Goal: Task Accomplishment & Management: Manage account settings

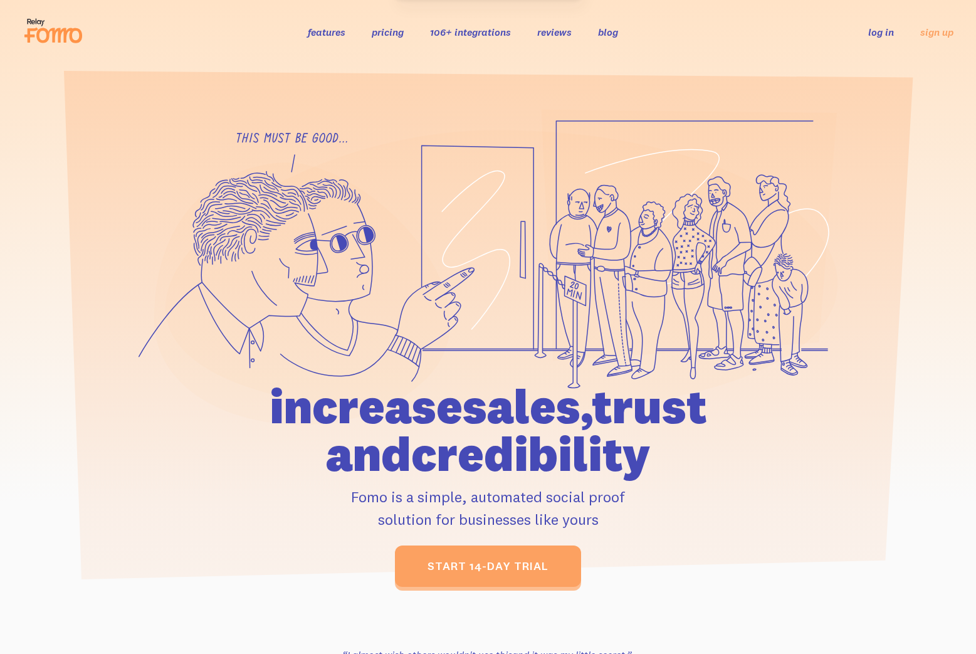
click at [883, 33] on link "log in" at bounding box center [881, 32] width 26 height 13
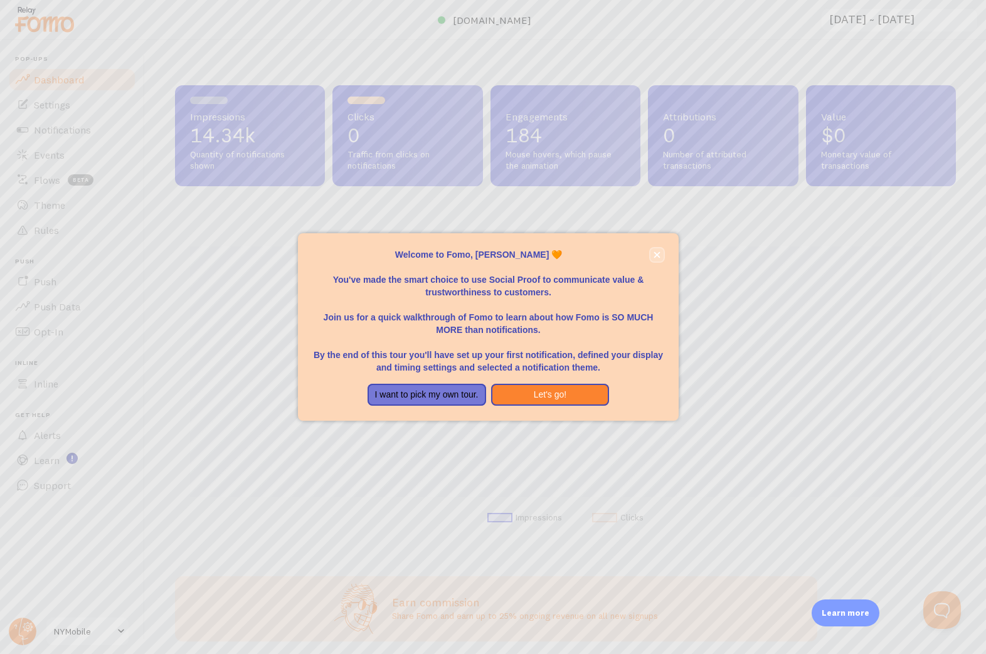
click at [656, 254] on icon "close," at bounding box center [657, 254] width 6 height 6
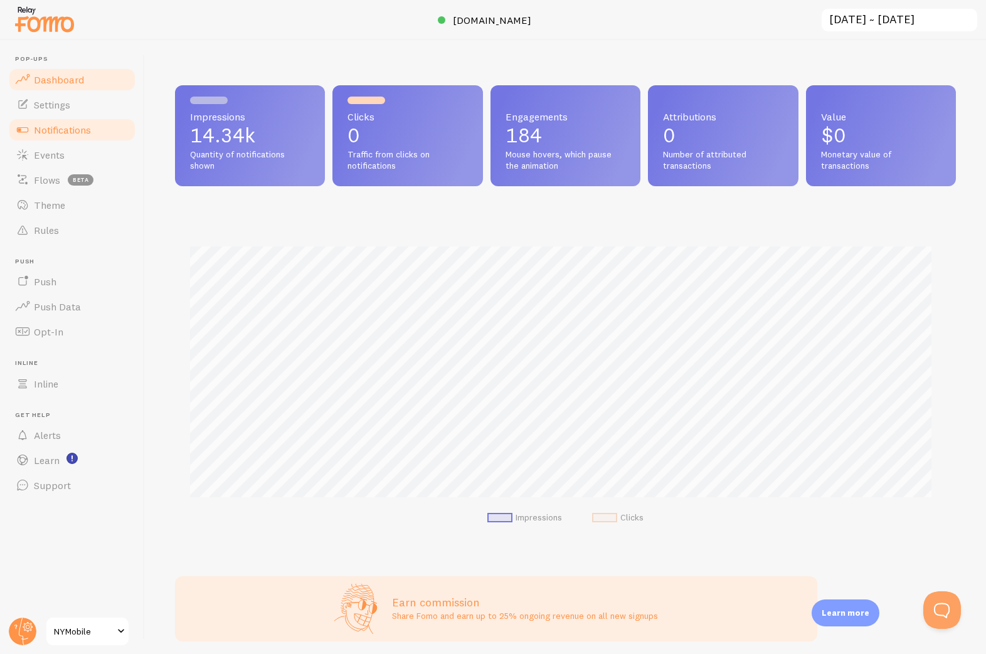
click at [65, 130] on span "Notifications" at bounding box center [62, 130] width 57 height 13
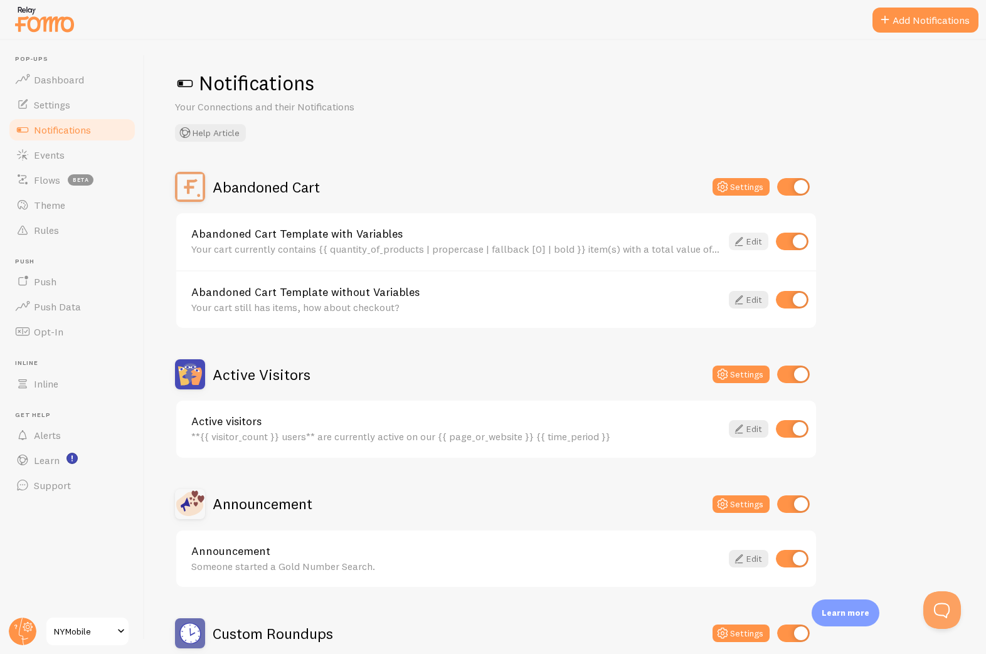
click at [742, 242] on icon at bounding box center [738, 241] width 15 height 15
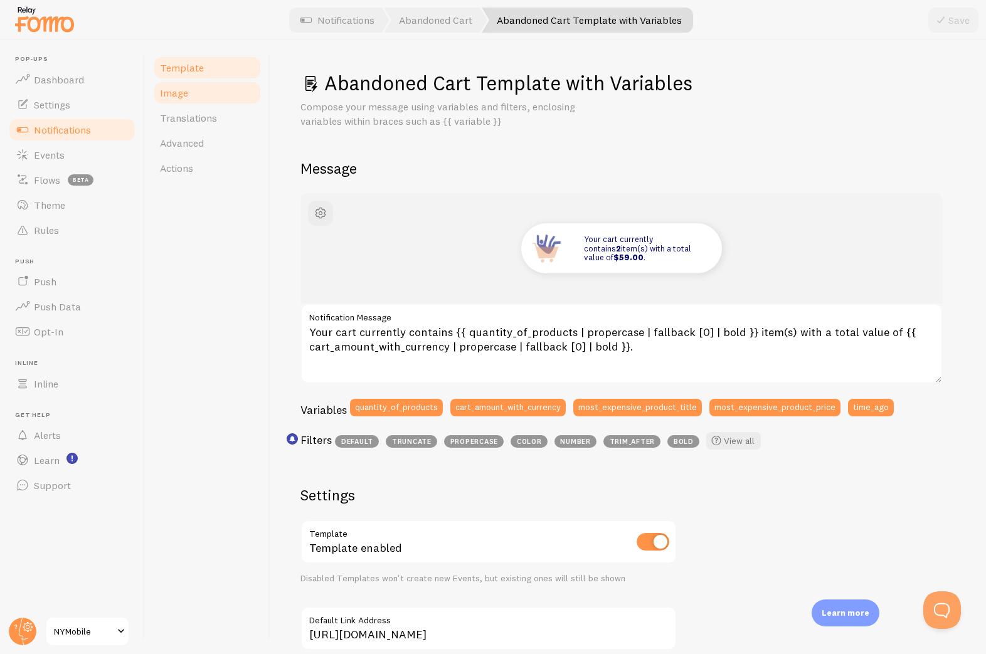
click at [175, 98] on span "Image" at bounding box center [174, 93] width 28 height 13
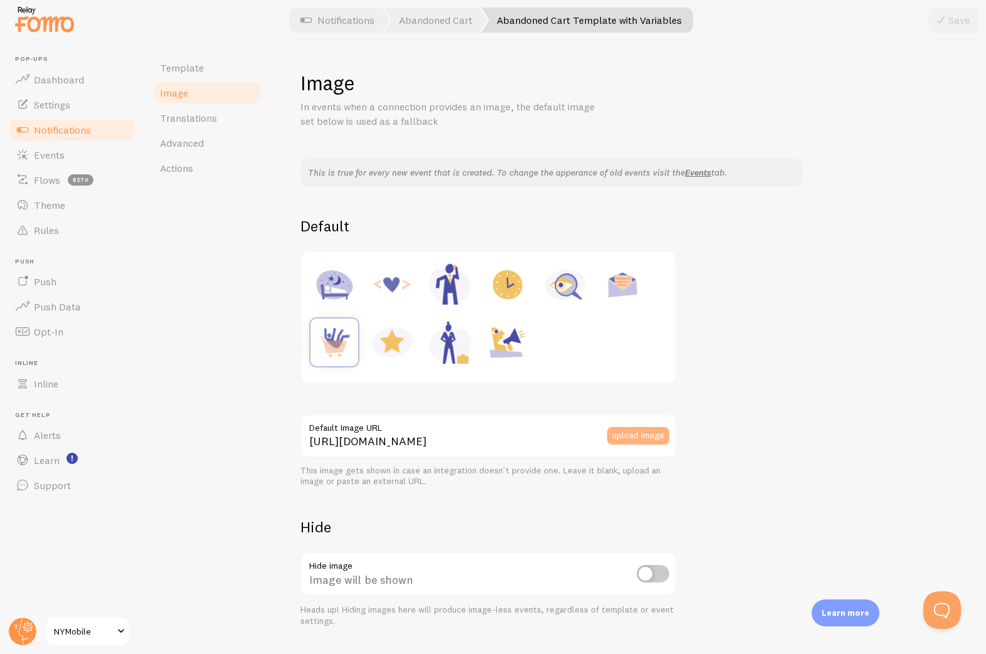
click at [640, 432] on button "upload image" at bounding box center [638, 436] width 62 height 18
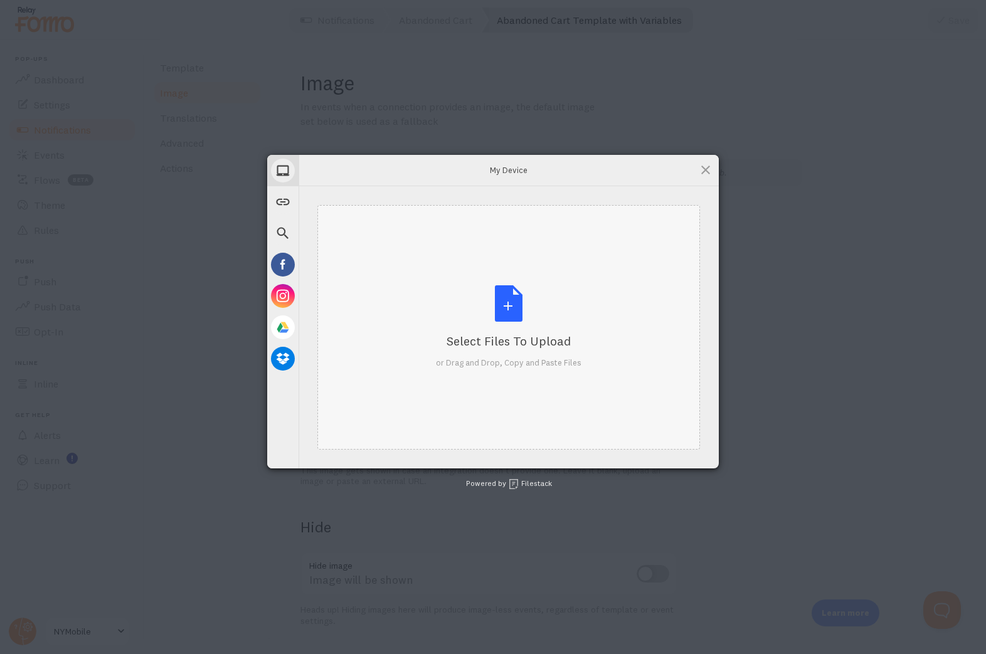
click at [516, 321] on div "Select Files to Upload or Drag and Drop, Copy and Paste Files" at bounding box center [508, 326] width 145 height 83
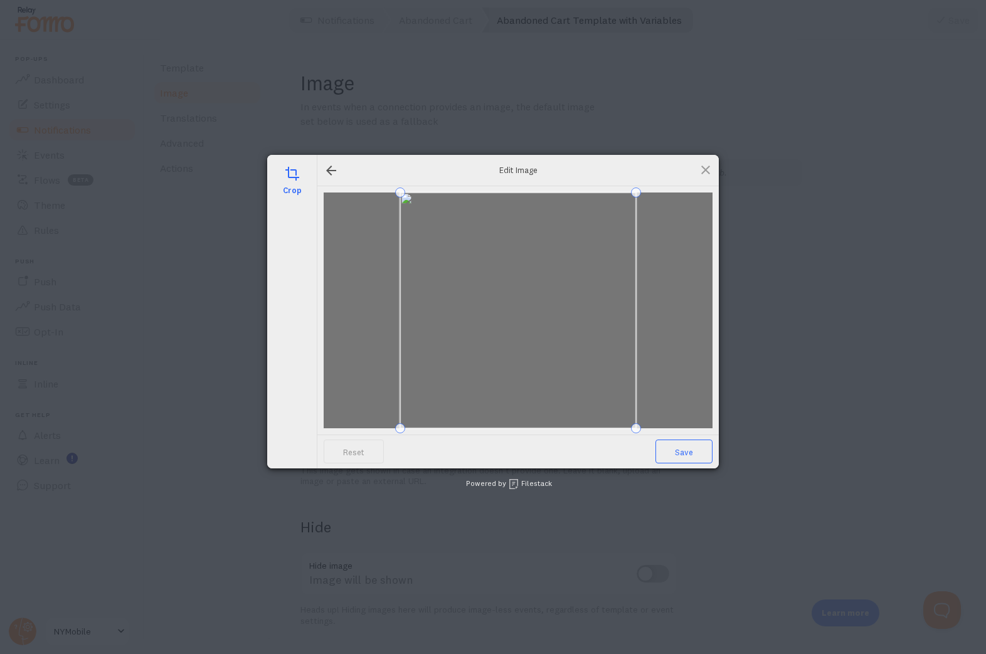
click at [693, 456] on span "Save" at bounding box center [683, 452] width 57 height 24
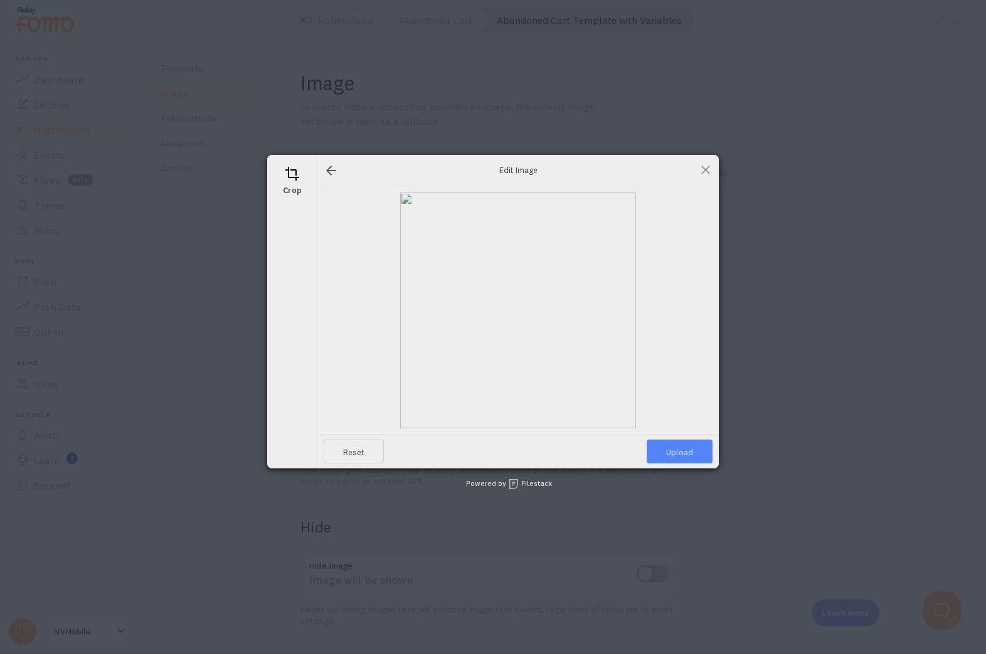
click at [670, 453] on span "Upload" at bounding box center [679, 452] width 66 height 24
type input "[URL][DOMAIN_NAME][DOMAIN_NAME]"
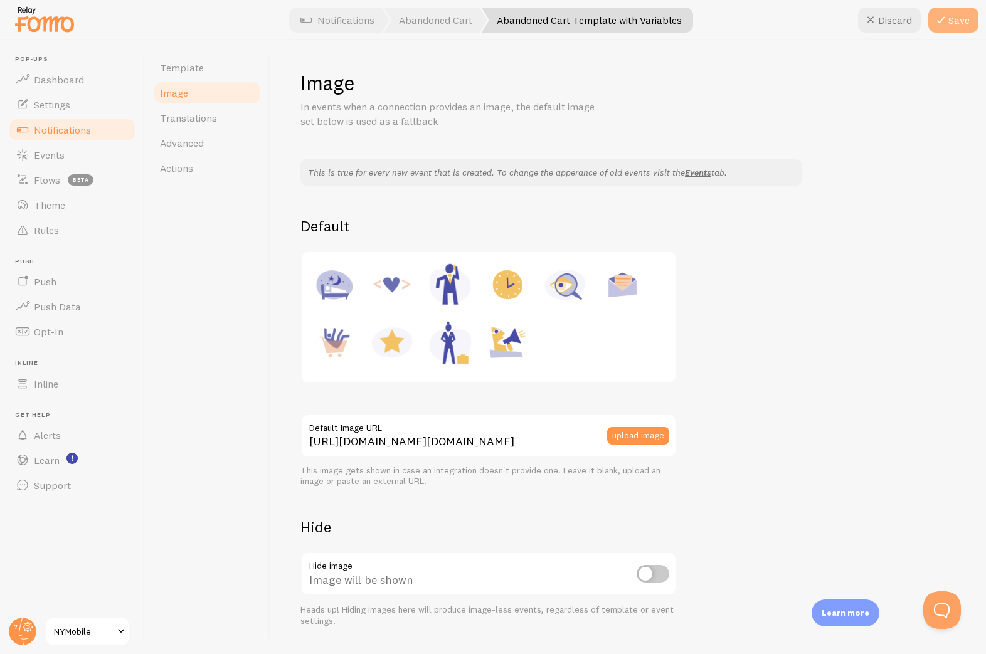
click at [944, 22] on icon at bounding box center [940, 20] width 15 height 15
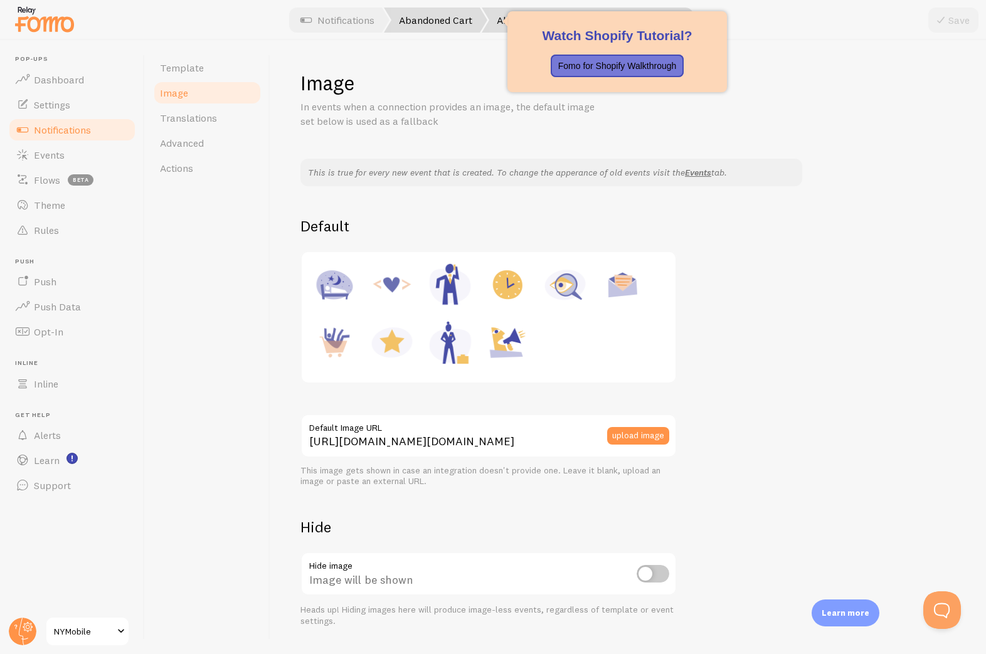
click at [422, 14] on link "Abandoned Cart" at bounding box center [435, 20] width 103 height 25
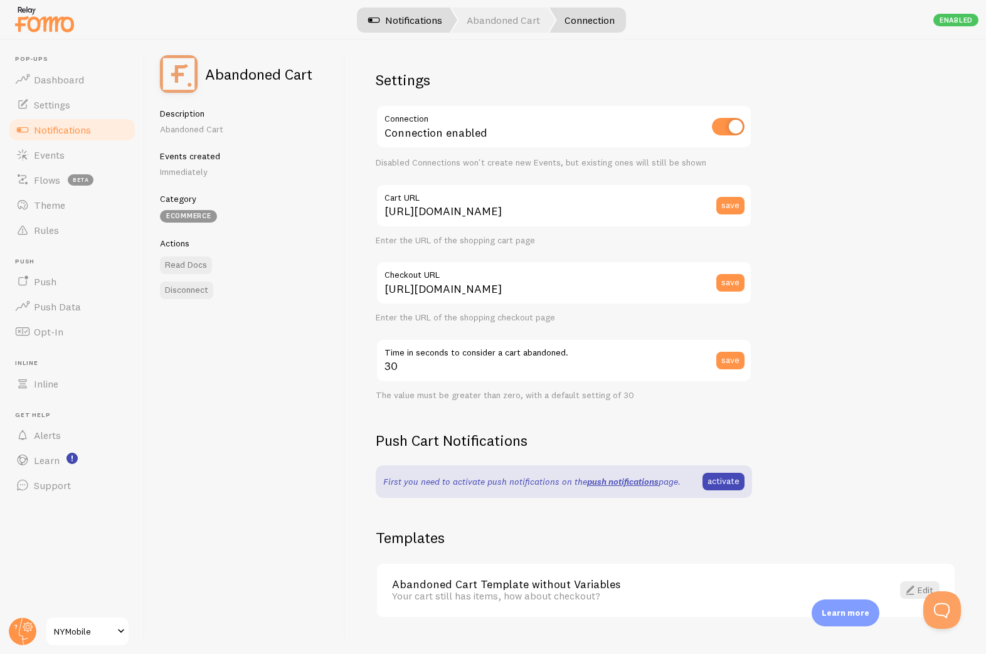
click at [416, 20] on link "Notifications" at bounding box center [405, 20] width 104 height 25
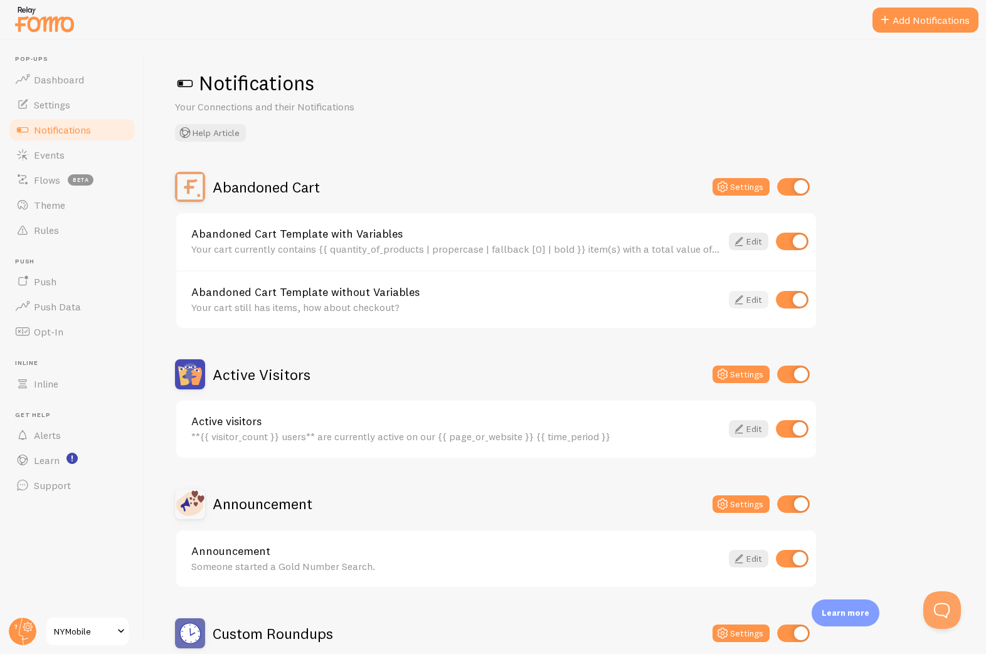
click at [747, 295] on link "Edit" at bounding box center [749, 300] width 40 height 18
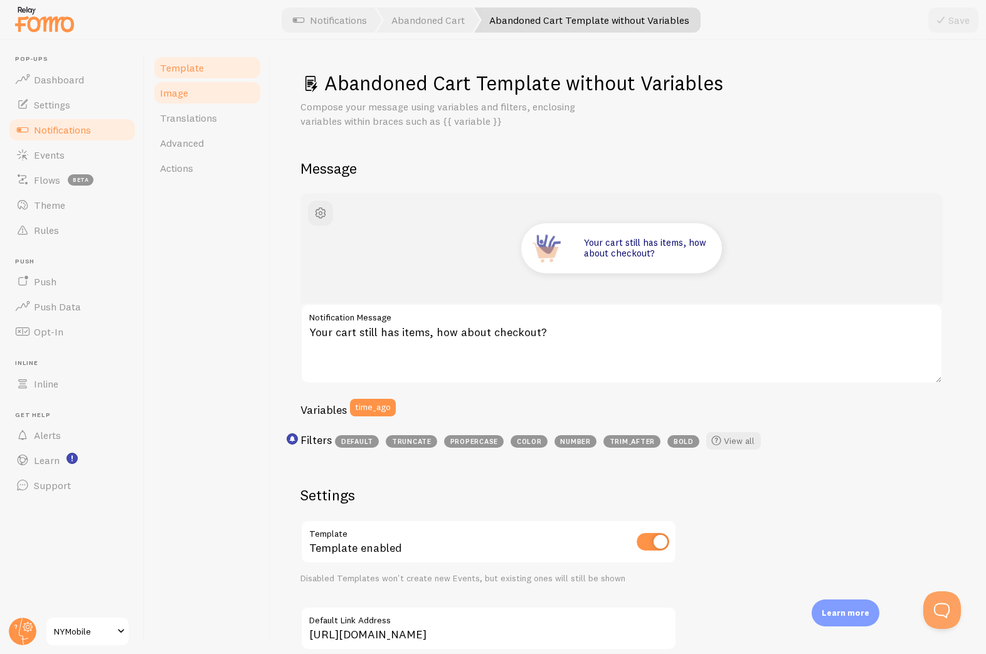
click at [190, 103] on link "Image" at bounding box center [207, 92] width 110 height 25
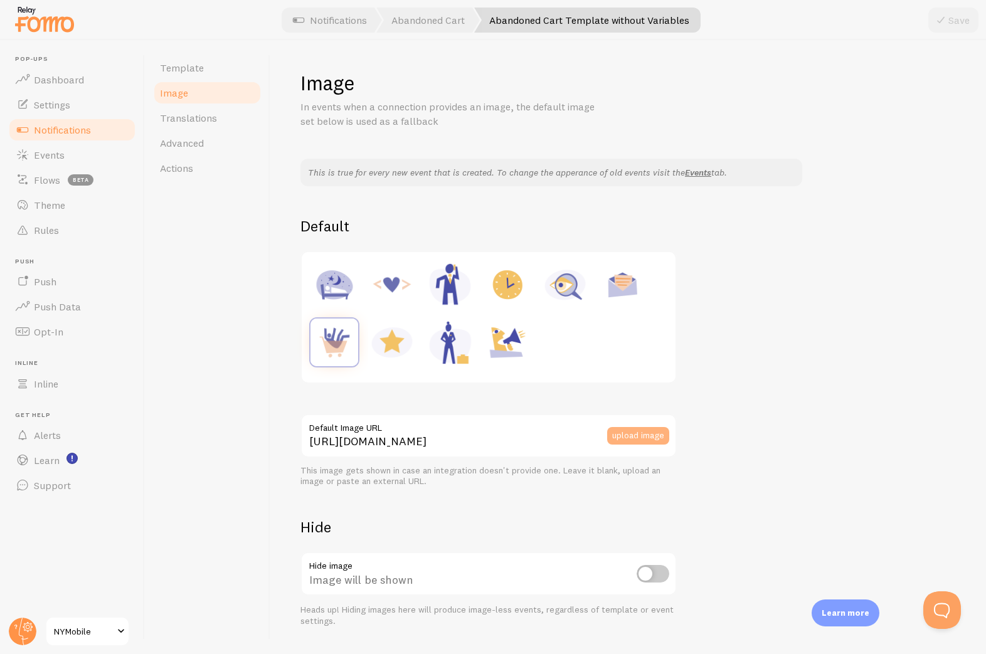
click at [645, 436] on button "upload image" at bounding box center [638, 436] width 62 height 18
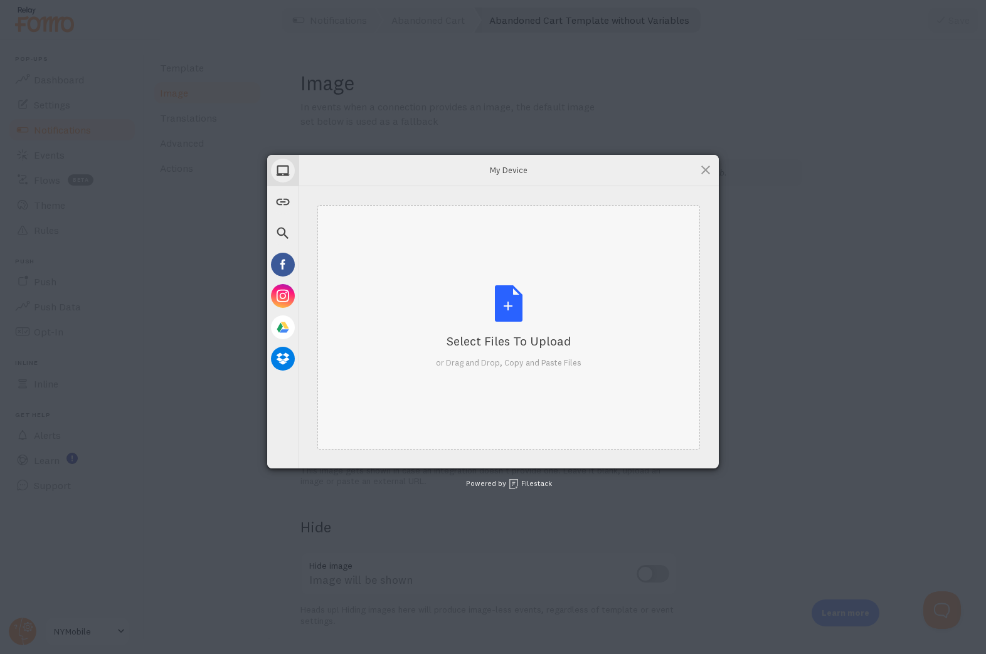
click at [510, 310] on div "Select Files to Upload or Drag and Drop, Copy and Paste Files" at bounding box center [508, 326] width 145 height 83
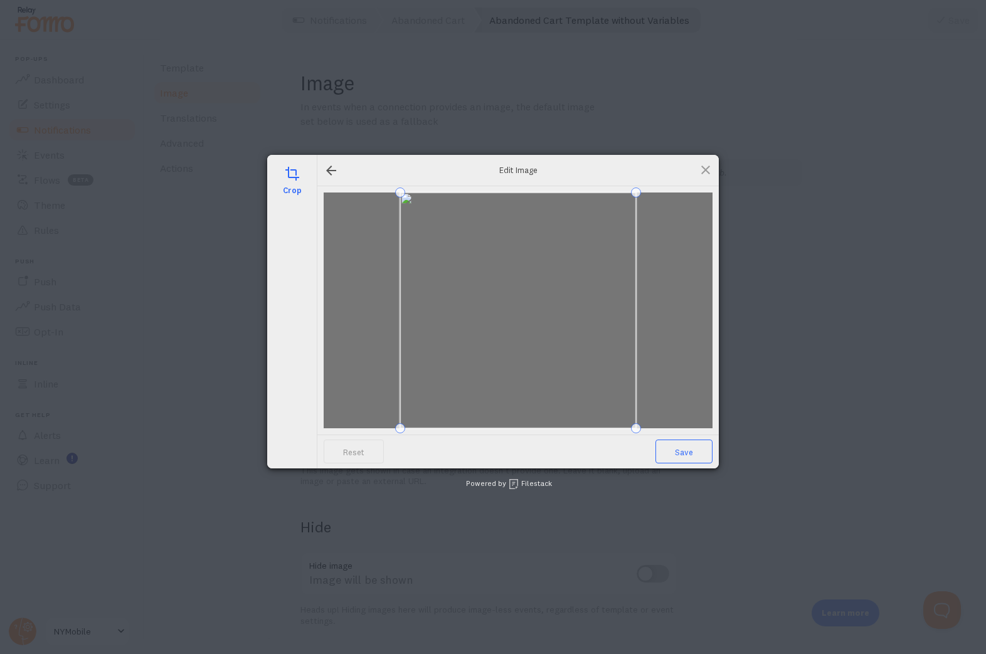
click at [693, 455] on span "Save" at bounding box center [683, 452] width 57 height 24
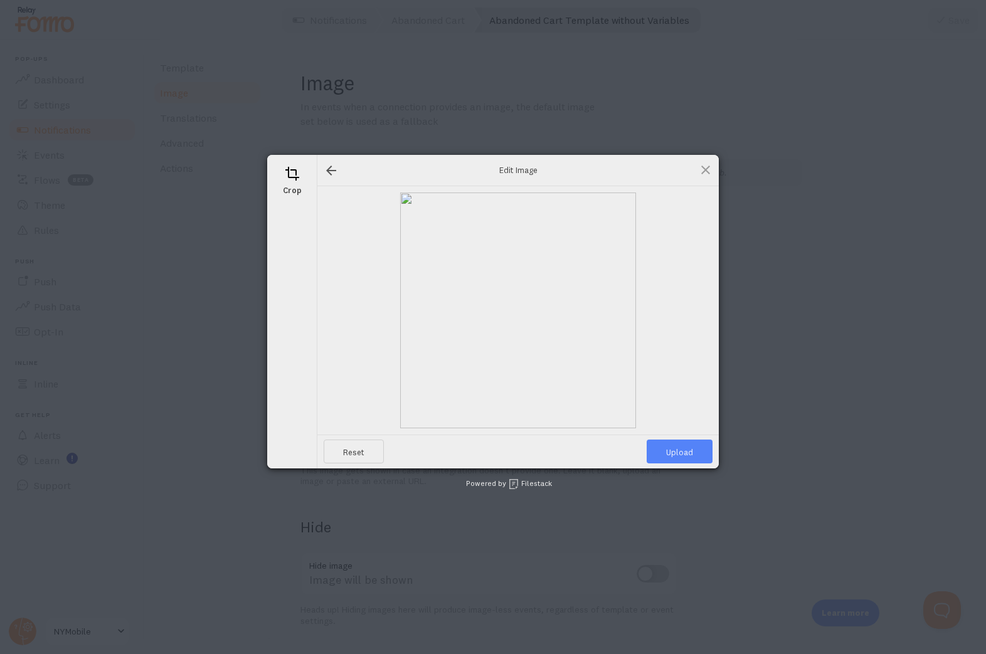
click at [693, 455] on span "Upload" at bounding box center [679, 452] width 66 height 24
type input "[URL][DOMAIN_NAME][DOMAIN_NAME]"
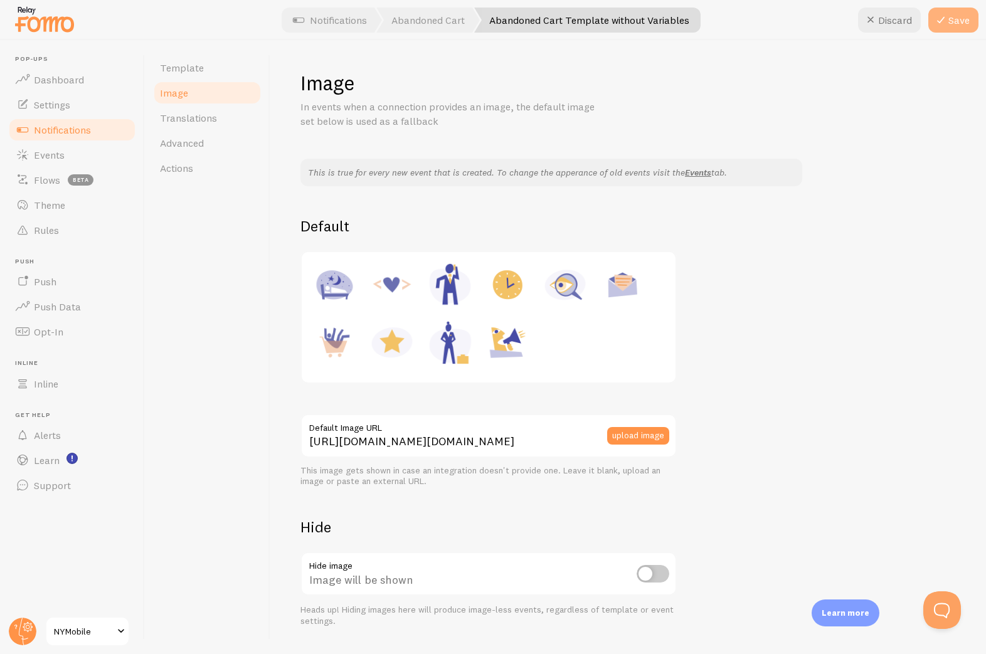
click at [953, 18] on button "Save" at bounding box center [953, 20] width 50 height 25
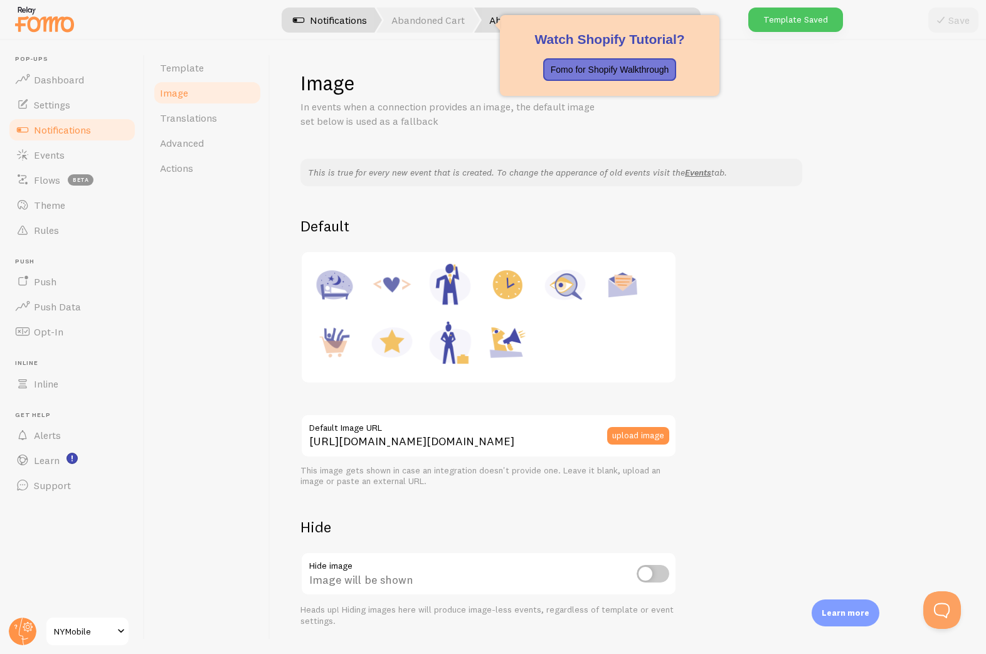
click at [328, 24] on link "Notifications" at bounding box center [330, 20] width 104 height 25
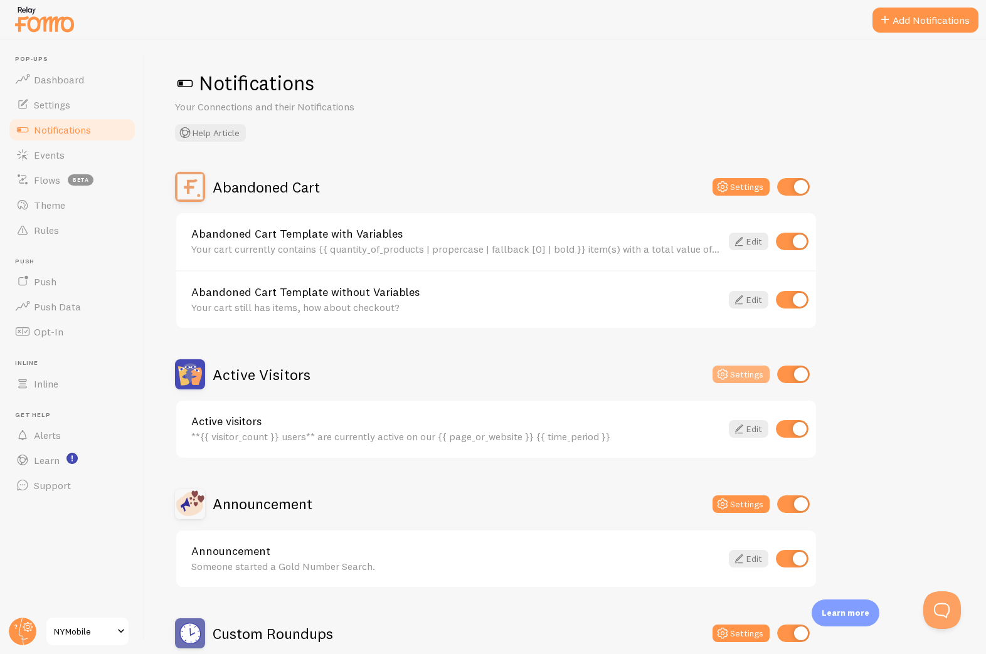
click at [732, 376] on button "Settings" at bounding box center [740, 375] width 57 height 18
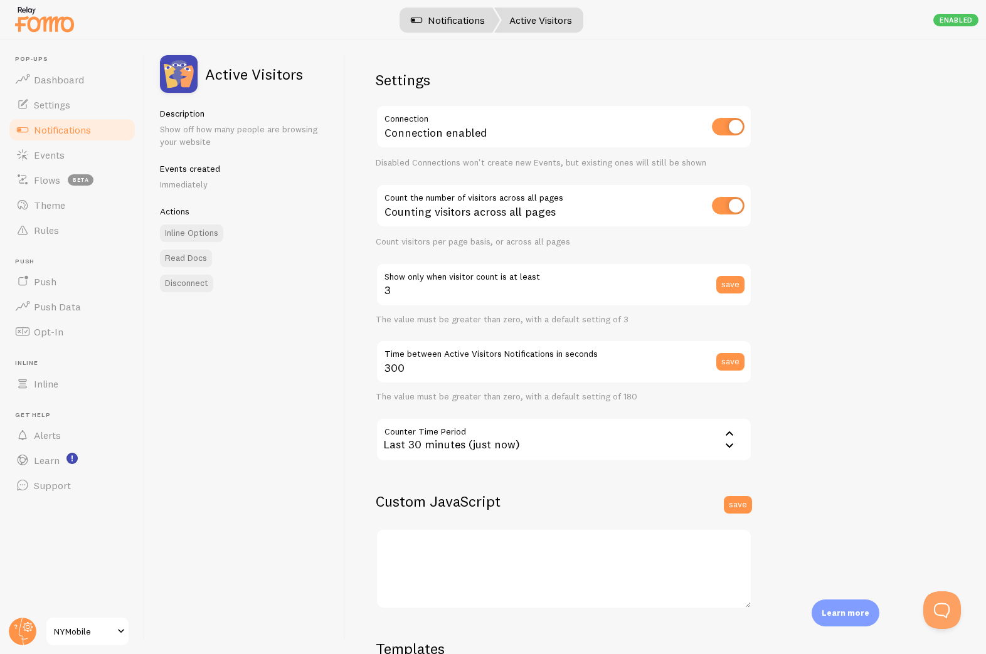
click at [485, 25] on link "Notifications" at bounding box center [448, 20] width 104 height 25
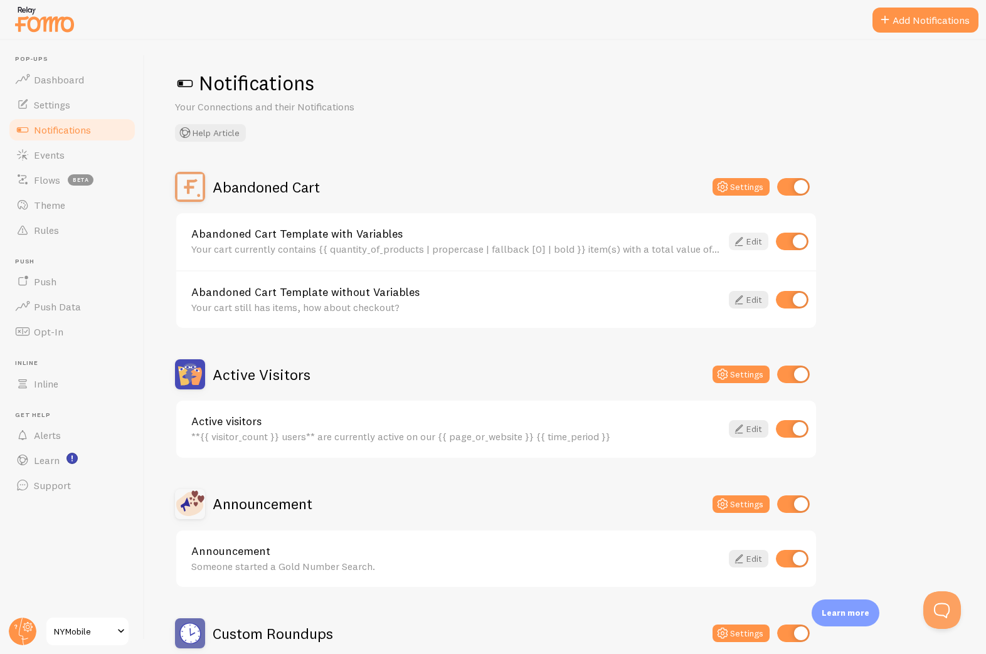
click at [743, 244] on icon at bounding box center [738, 241] width 15 height 15
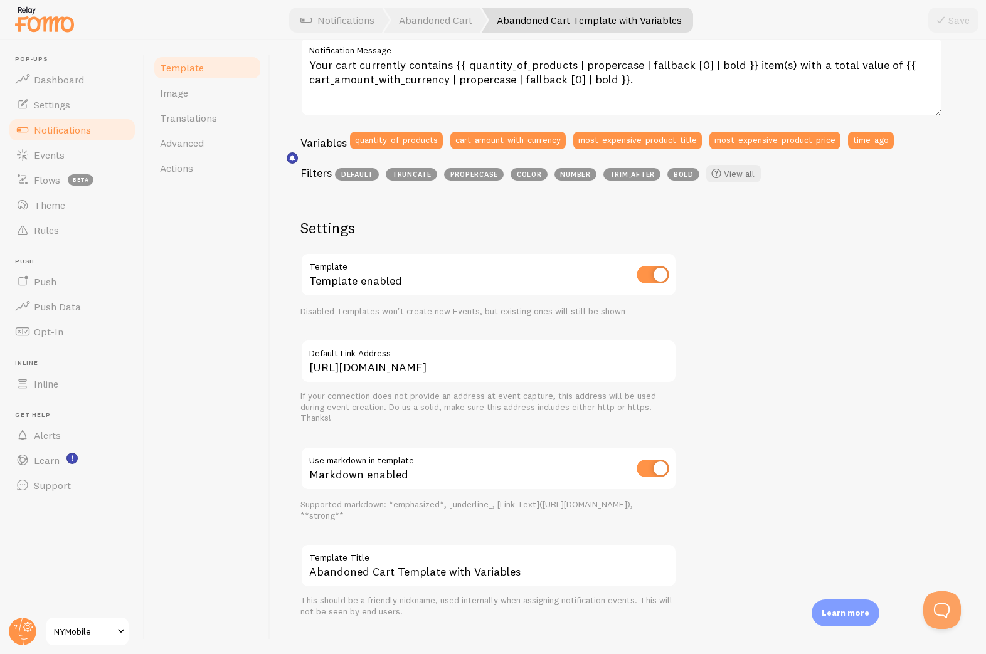
scroll to position [283, 0]
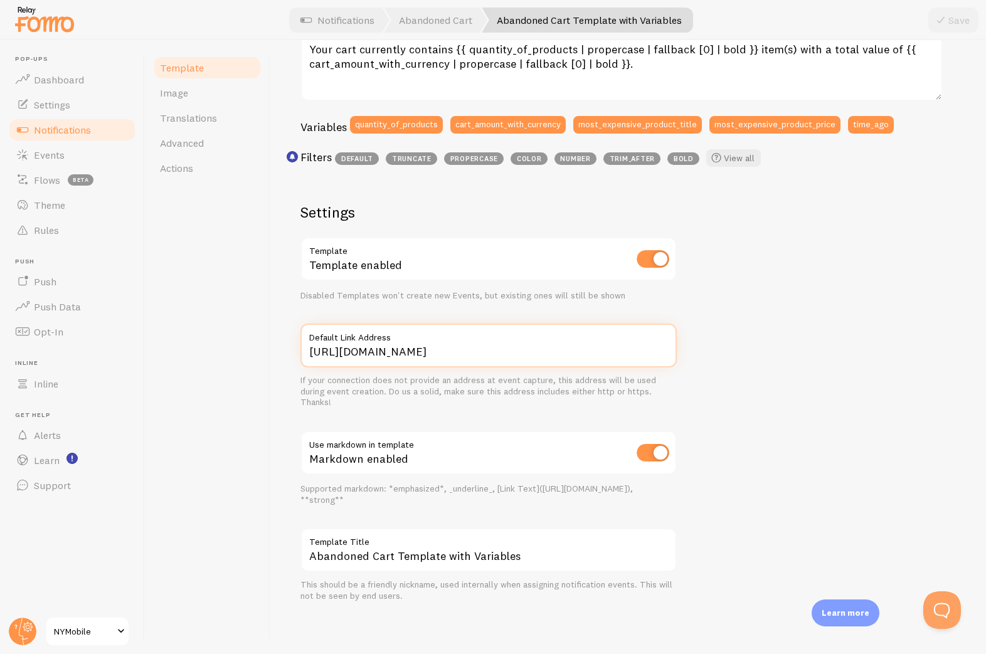
click at [463, 353] on input "[URL][DOMAIN_NAME]" at bounding box center [488, 346] width 376 height 44
type input "[URL][DOMAIN_NAME]"
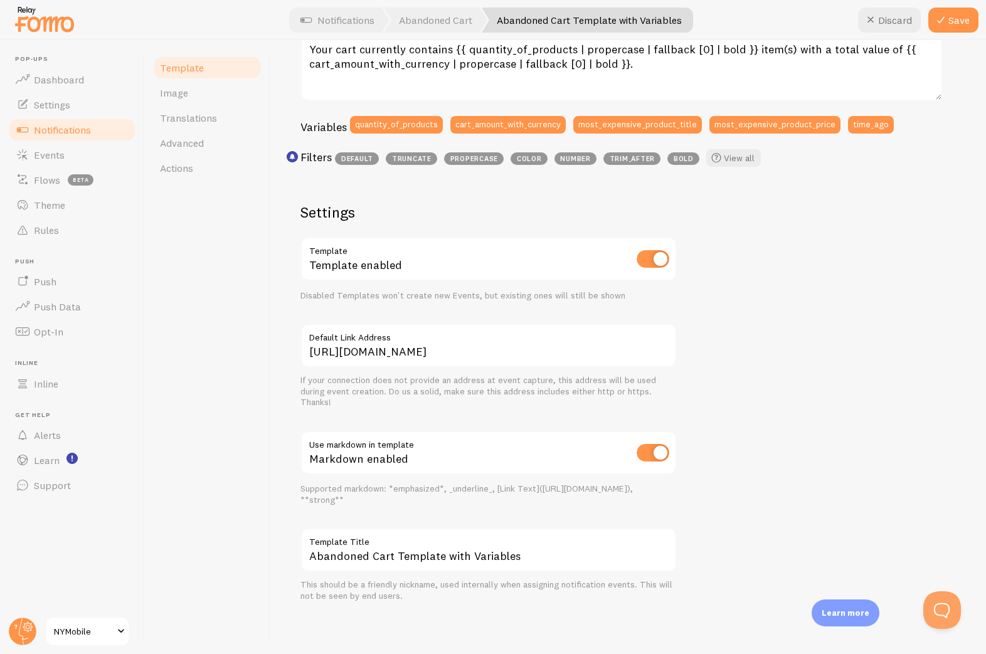
click at [757, 381] on div "Your cart currently contains 2 item(s) with a total value of $59.00 . Your cart…" at bounding box center [627, 256] width 655 height 692
click at [960, 23] on button "Save" at bounding box center [953, 20] width 50 height 25
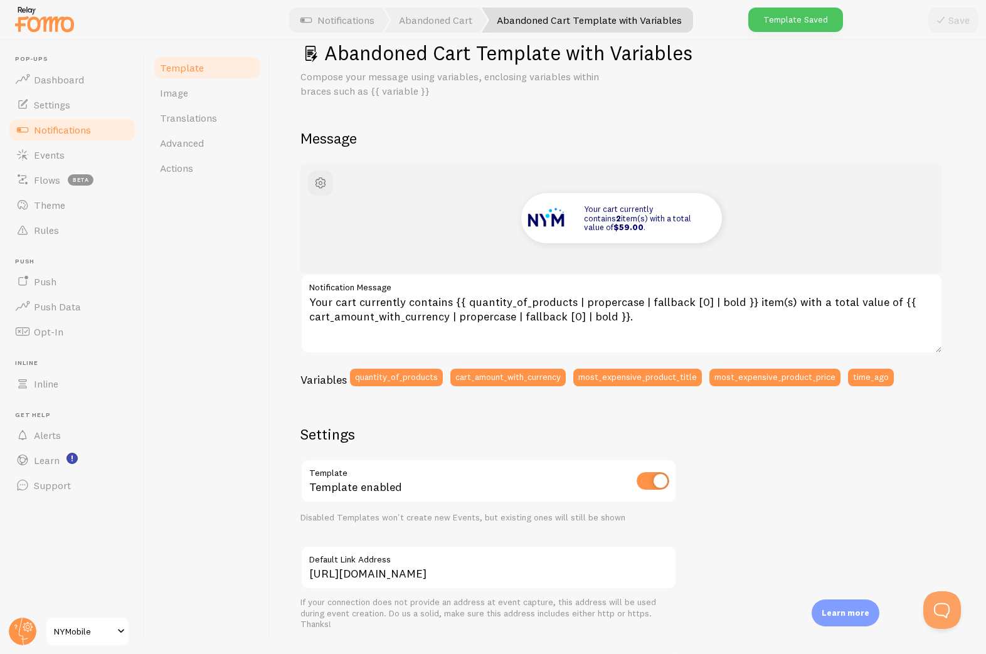
scroll to position [0, 0]
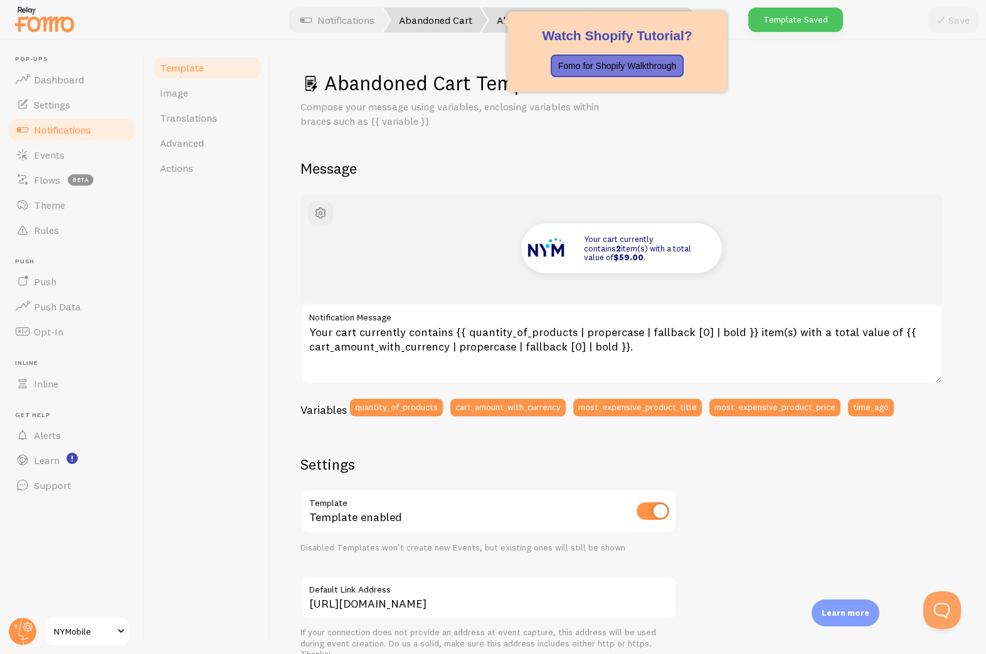
click at [452, 19] on link "Abandoned Cart" at bounding box center [435, 20] width 103 height 25
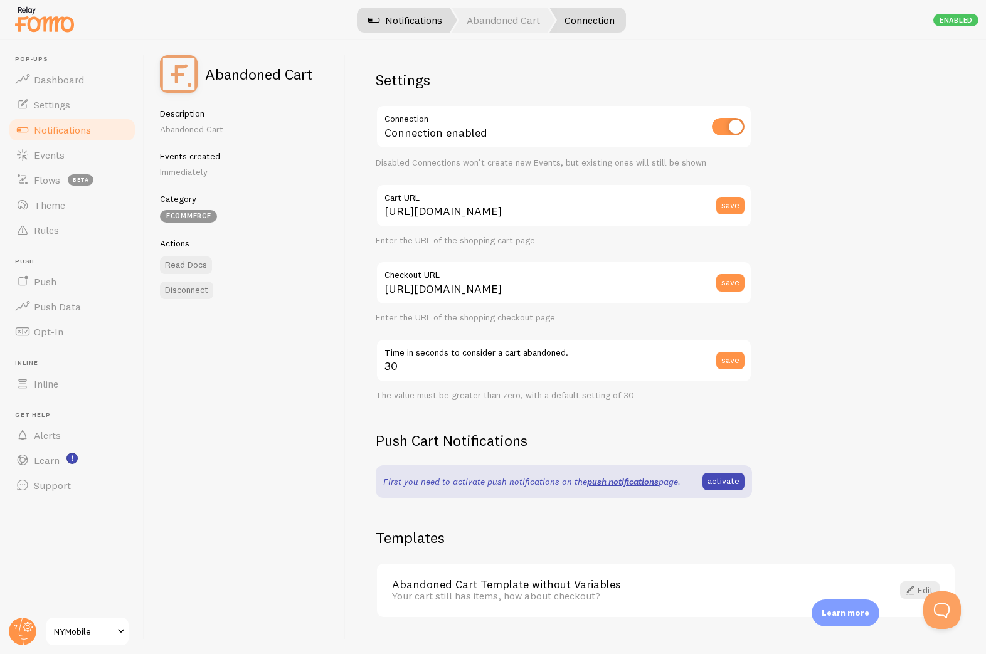
click at [419, 18] on link "Notifications" at bounding box center [405, 20] width 104 height 25
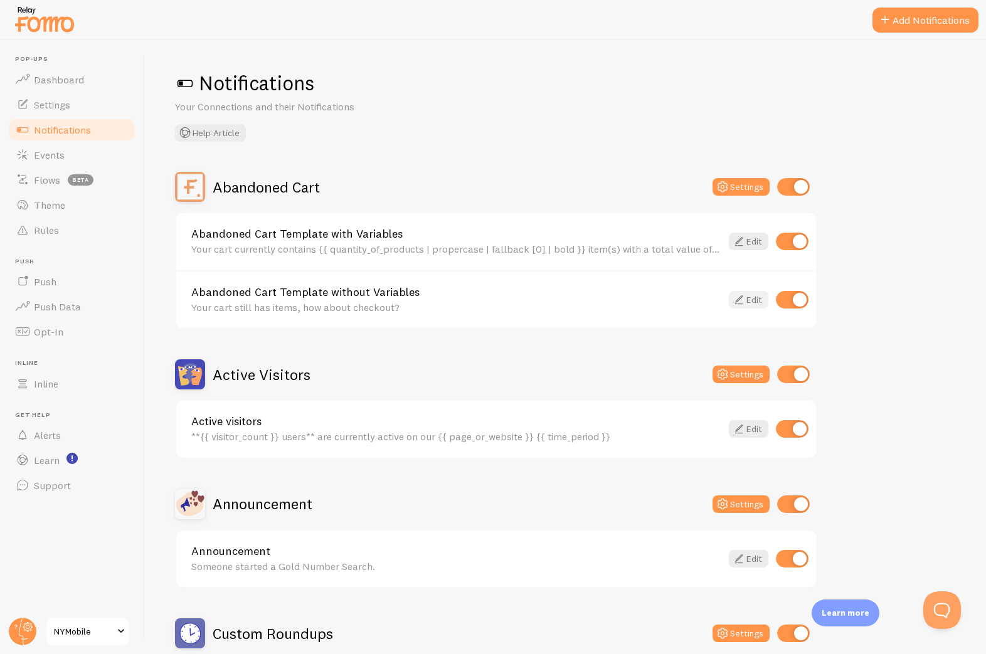
click at [744, 304] on icon at bounding box center [738, 299] width 15 height 15
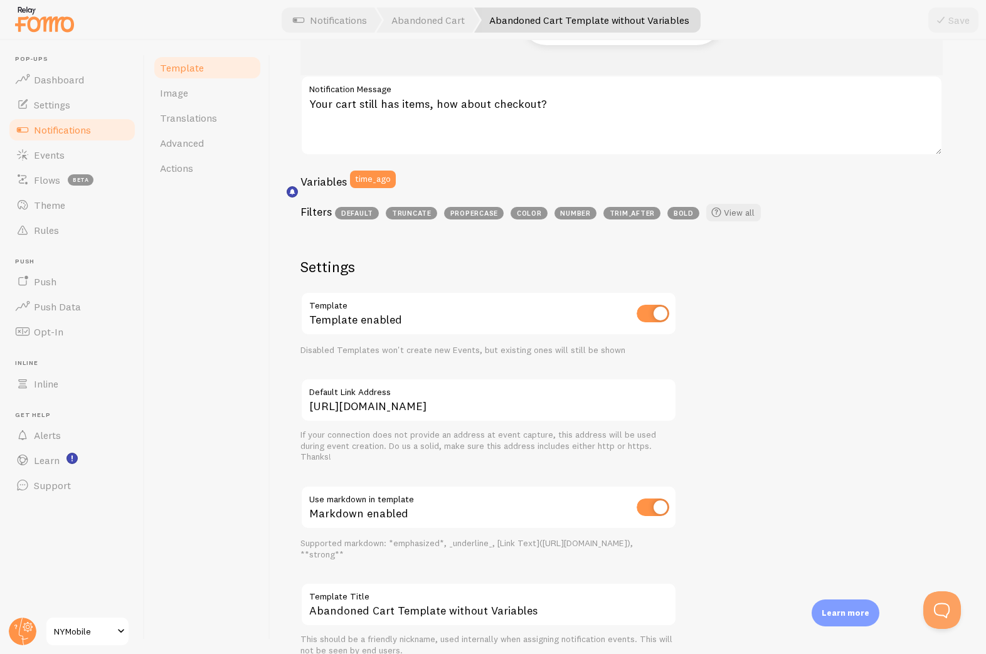
scroll to position [251, 0]
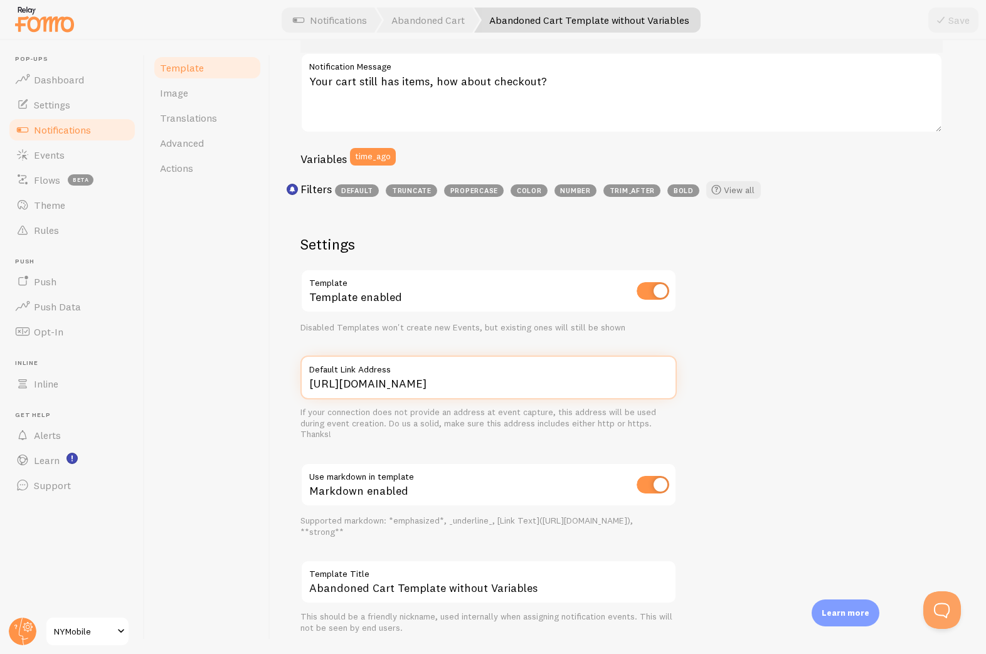
click at [470, 384] on input "[URL][DOMAIN_NAME]" at bounding box center [488, 378] width 376 height 44
drag, startPoint x: 462, startPoint y: 385, endPoint x: 422, endPoint y: 389, distance: 40.3
click at [422, 389] on input "[URL][DOMAIN_NAME]" at bounding box center [488, 378] width 376 height 44
drag, startPoint x: 477, startPoint y: 381, endPoint x: 275, endPoint y: 392, distance: 201.6
click at [275, 392] on div "Abandoned Cart Template without Variables Compose your message using variables …" at bounding box center [627, 347] width 715 height 614
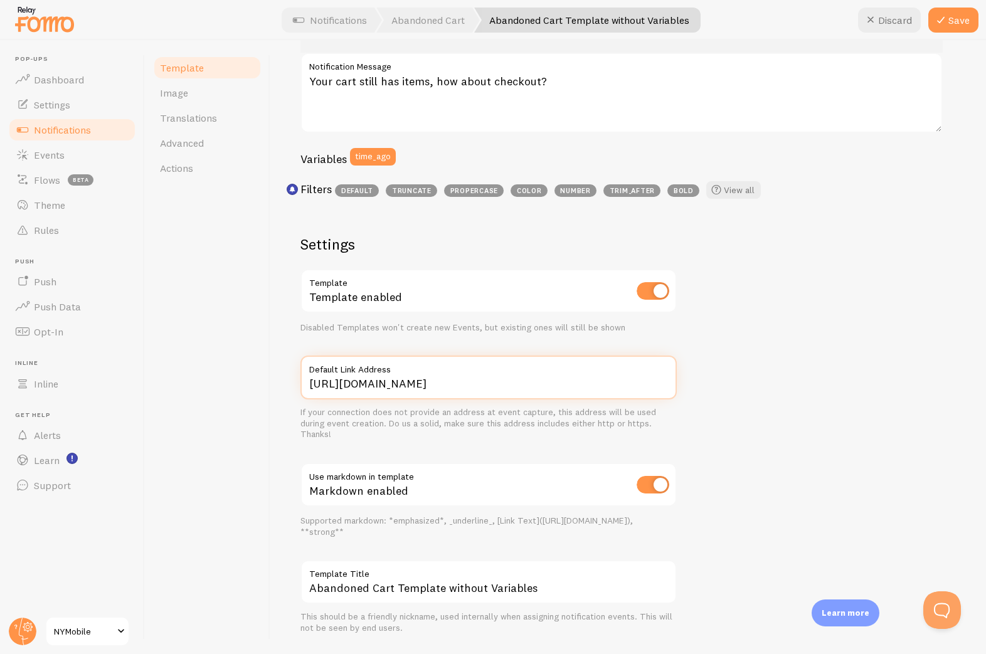
type input "[URL][DOMAIN_NAME]"
click at [774, 427] on div "Your cart still has items, how about checkout? Your cart still has items, how a…" at bounding box center [627, 288] width 655 height 692
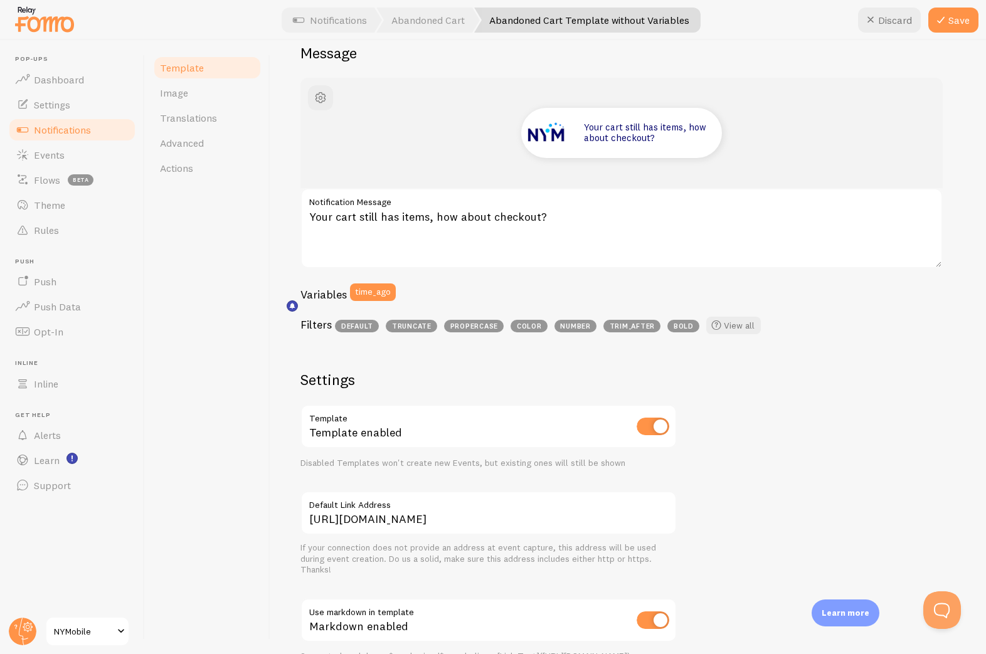
scroll to position [32, 0]
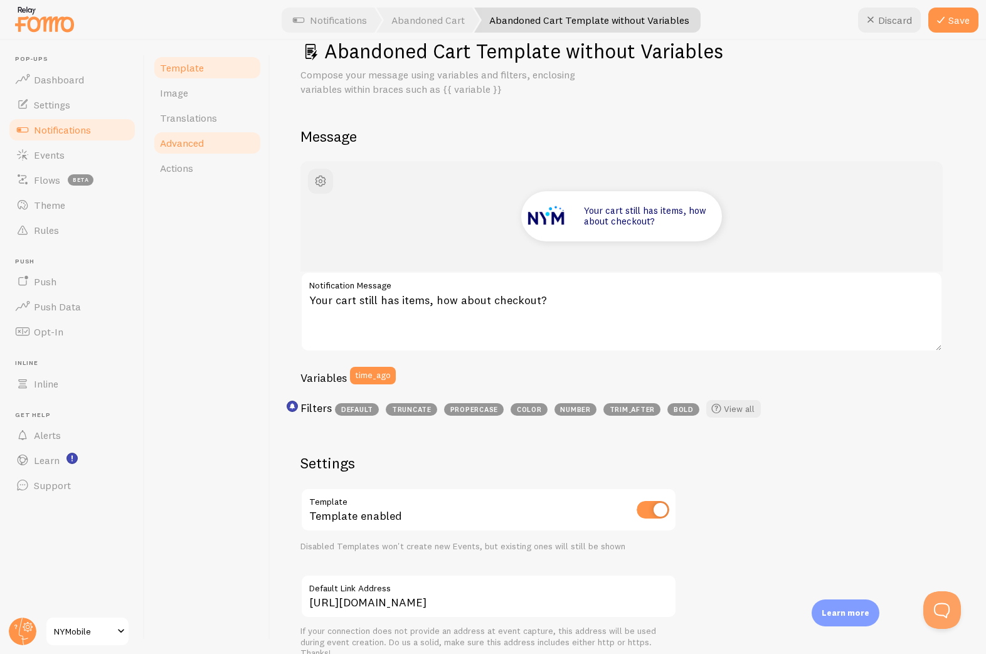
click at [181, 148] on span "Advanced" at bounding box center [182, 143] width 44 height 13
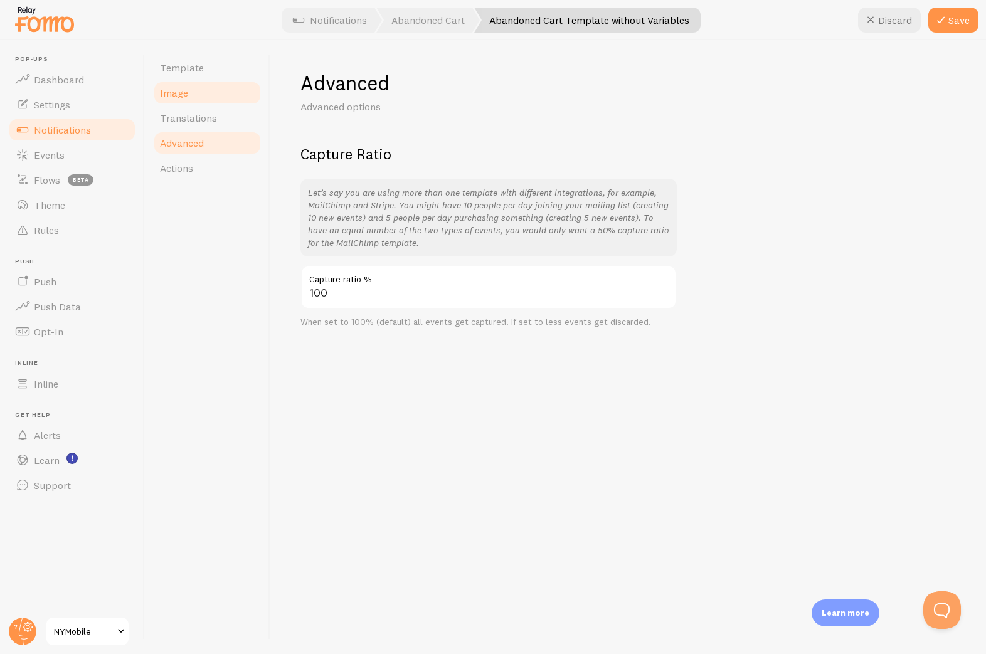
click at [179, 96] on span "Image" at bounding box center [174, 93] width 28 height 13
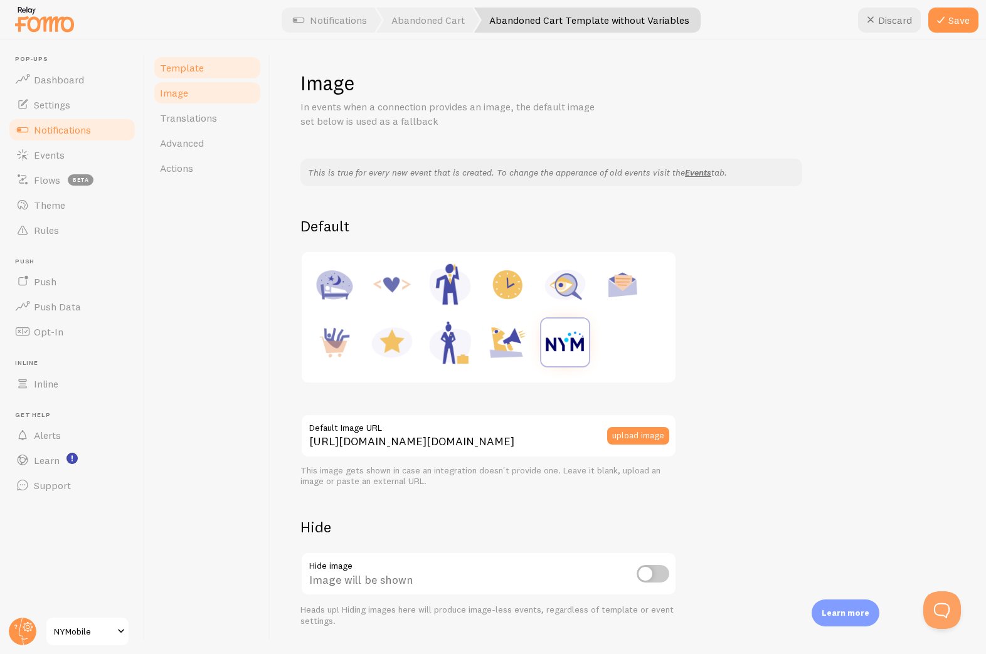
click at [183, 71] on span "Template" at bounding box center [182, 67] width 44 height 13
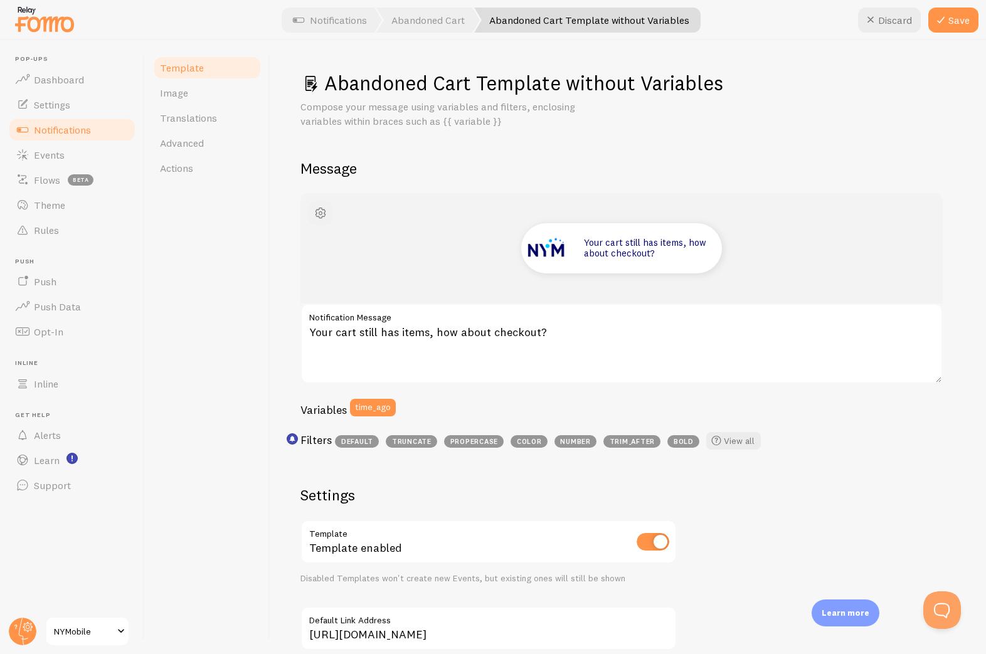
click at [324, 216] on span "button" at bounding box center [320, 213] width 15 height 15
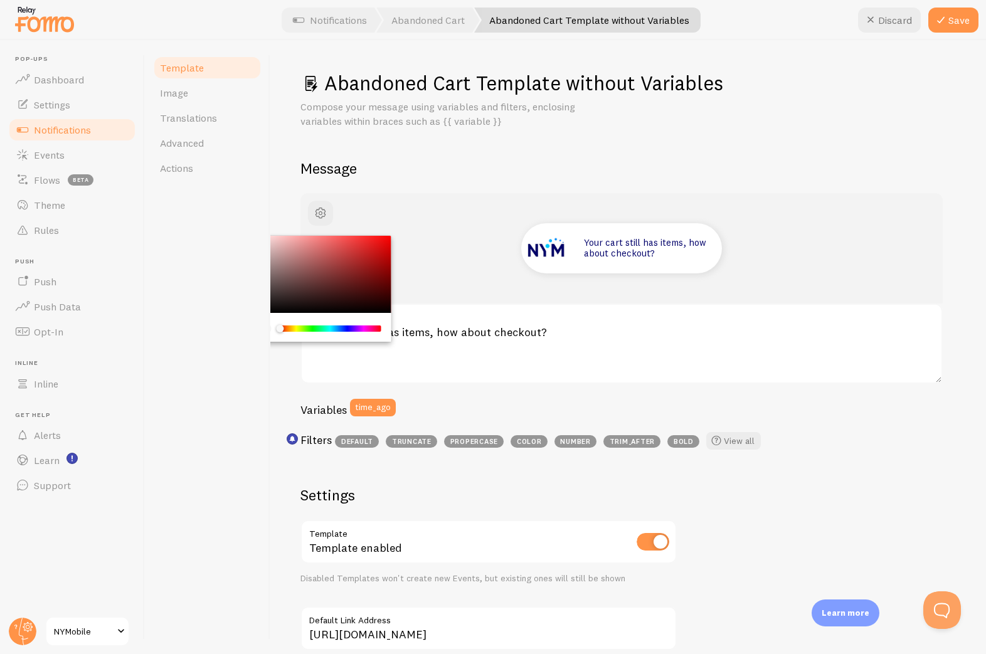
click at [398, 167] on h2 "Message" at bounding box center [627, 168] width 655 height 19
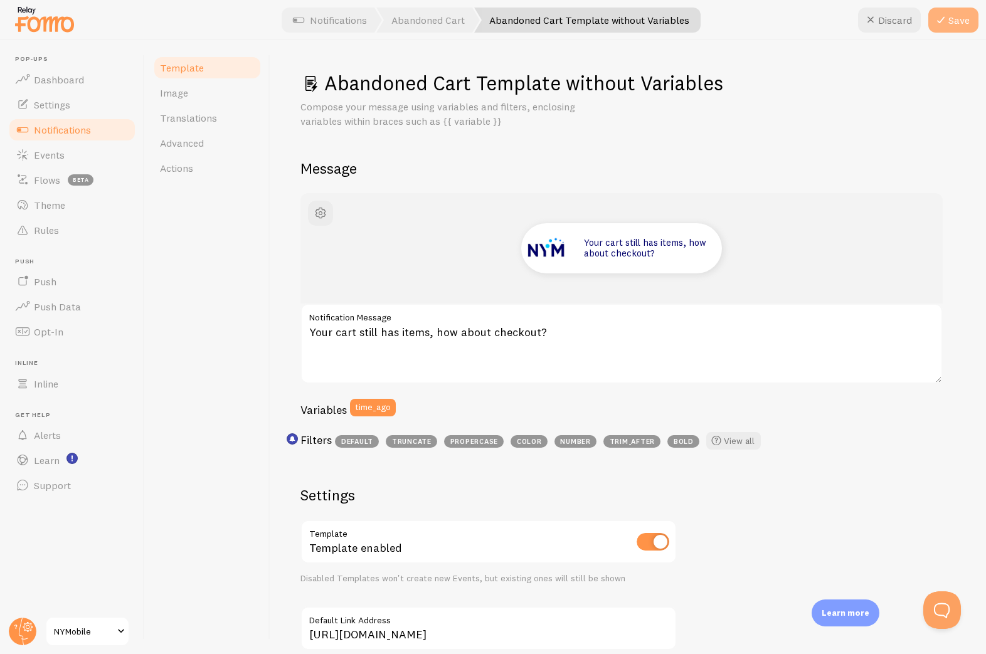
click at [963, 11] on button "Save" at bounding box center [953, 20] width 50 height 25
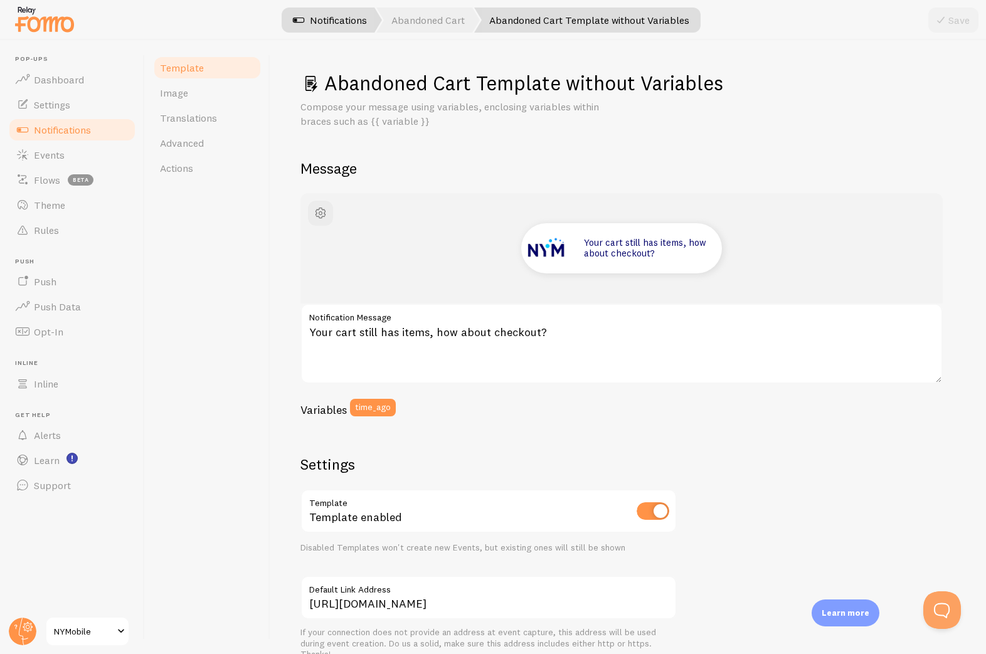
click at [343, 16] on link "Notifications" at bounding box center [330, 20] width 104 height 25
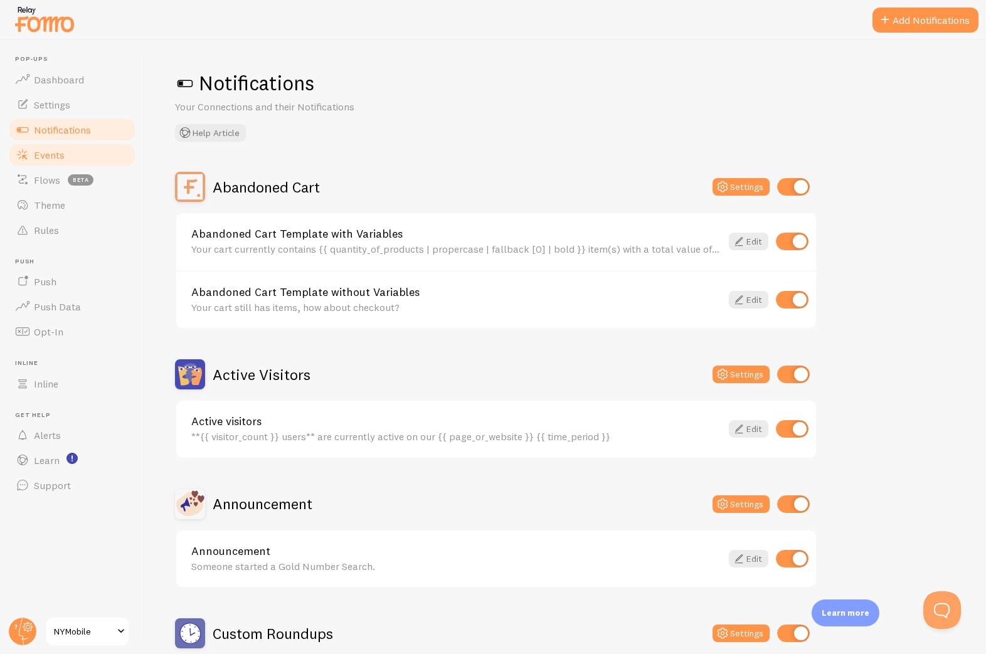
click at [61, 155] on span "Events" at bounding box center [49, 155] width 31 height 13
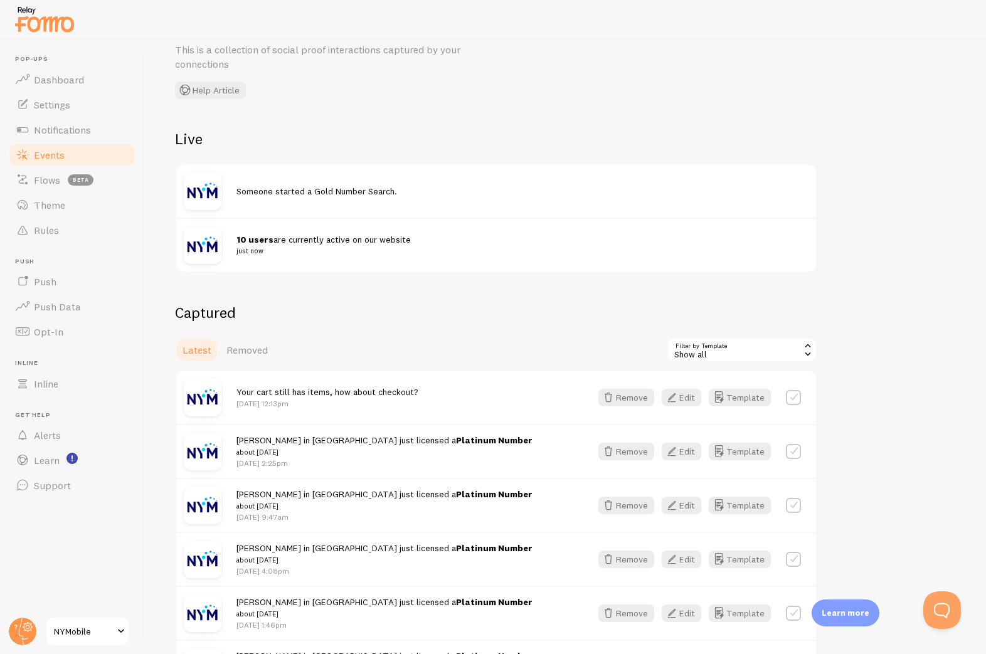
scroll to position [313, 0]
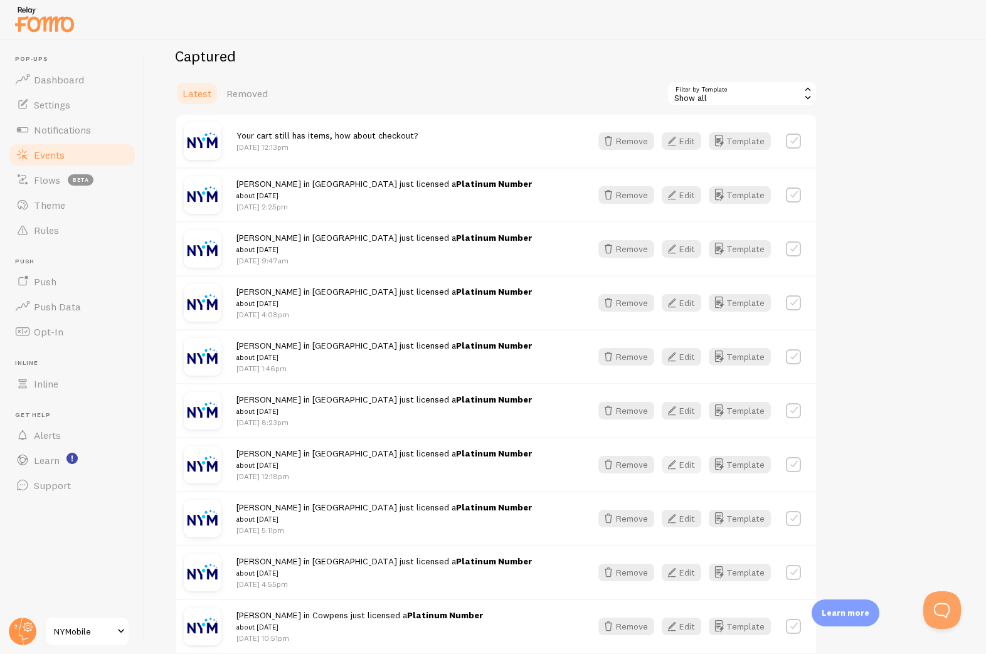
click at [673, 465] on icon "button" at bounding box center [671, 464] width 15 height 15
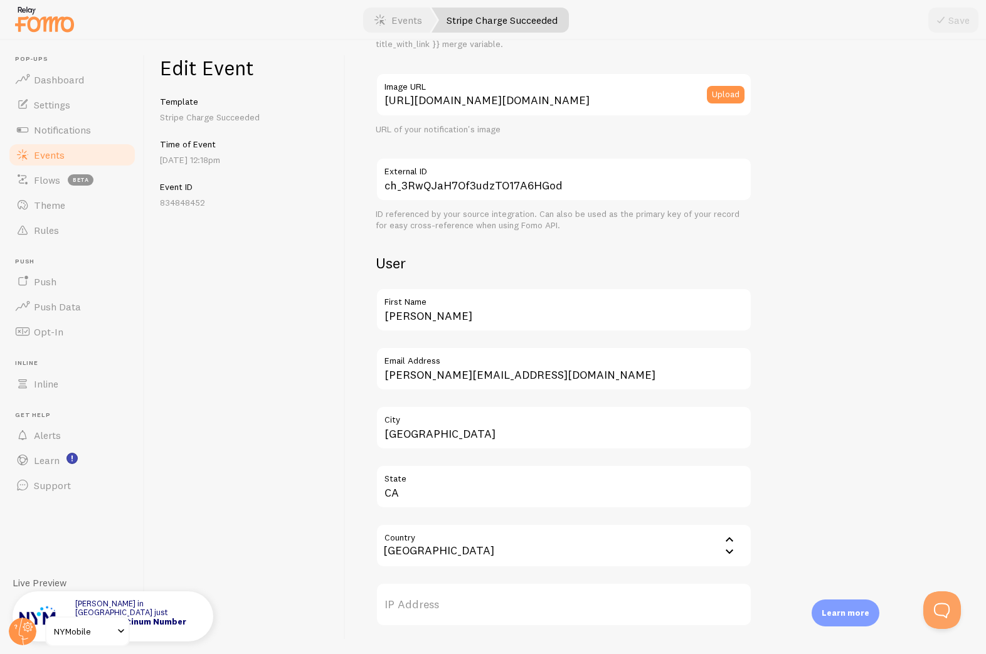
scroll to position [251, 0]
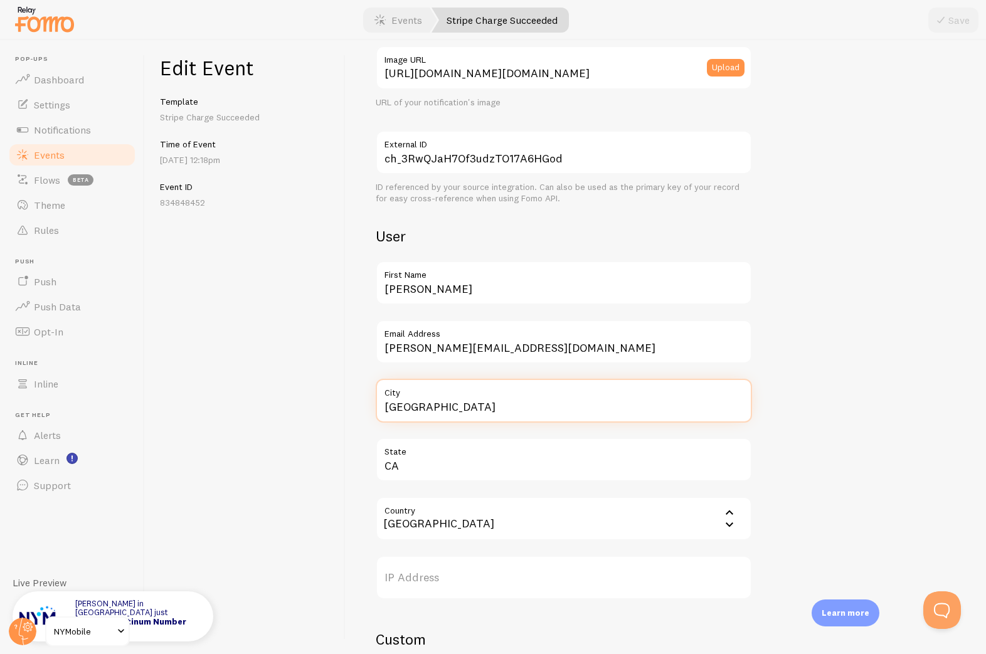
drag, startPoint x: 435, startPoint y: 408, endPoint x: 366, endPoint y: 410, distance: 69.6
click at [366, 410] on div "Meta Title This text will be bolded in your notification and link to the Event …" at bounding box center [665, 347] width 640 height 614
click at [436, 408] on input "[GEOGRAPHIC_DATA]" at bounding box center [564, 401] width 376 height 44
drag, startPoint x: 443, startPoint y: 406, endPoint x: 361, endPoint y: 403, distance: 82.8
click at [361, 403] on div "Meta Title This text will be bolded in your notification and link to the Event …" at bounding box center [665, 347] width 640 height 614
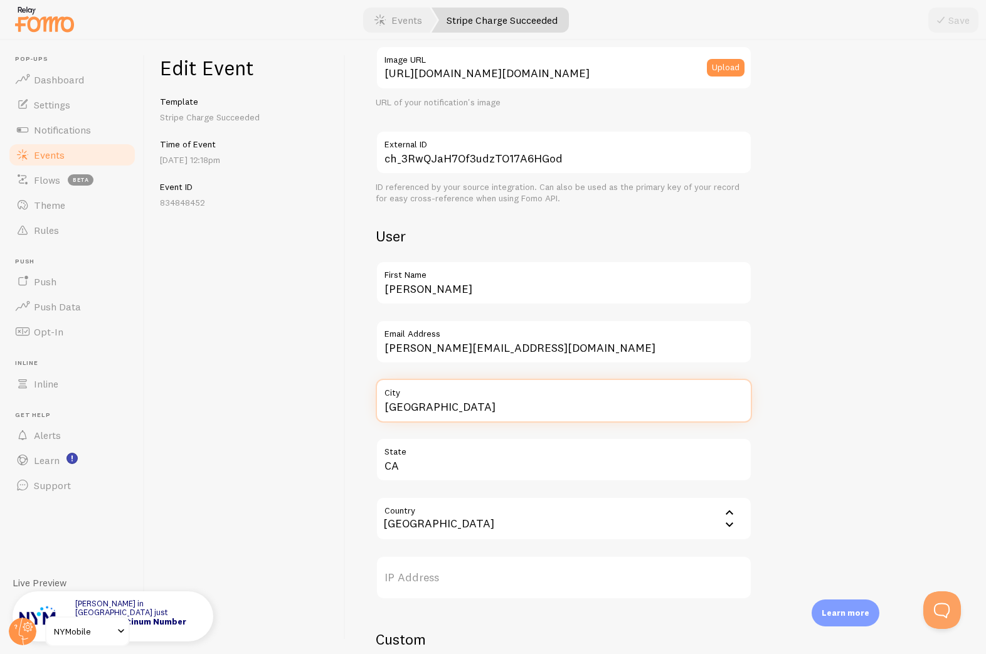
paste input "[GEOGRAPHIC_DATA]"
type input "[GEOGRAPHIC_DATA]"
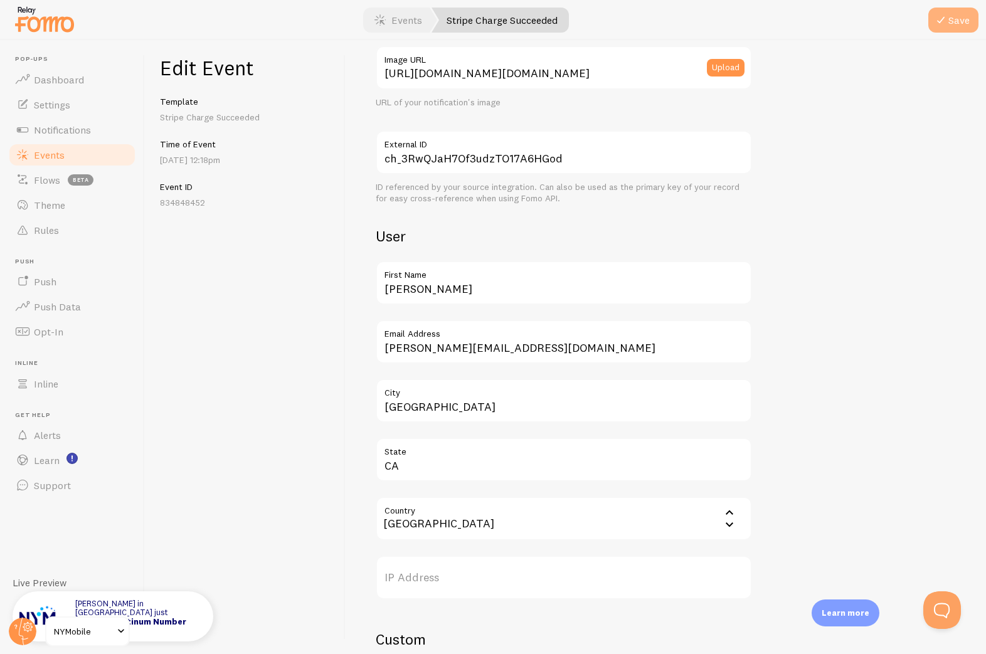
click at [954, 16] on button "Save" at bounding box center [953, 20] width 50 height 25
click at [394, 26] on link "Events" at bounding box center [398, 20] width 78 height 25
